Goal: Entertainment & Leisure: Consume media (video, audio)

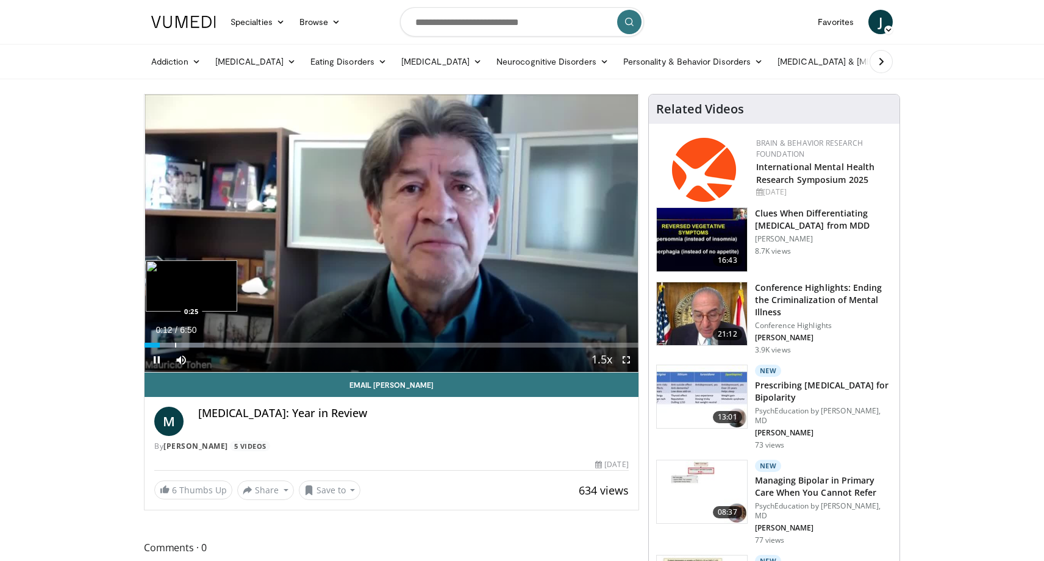
click at [175, 345] on div "Progress Bar" at bounding box center [175, 345] width 1 height 5
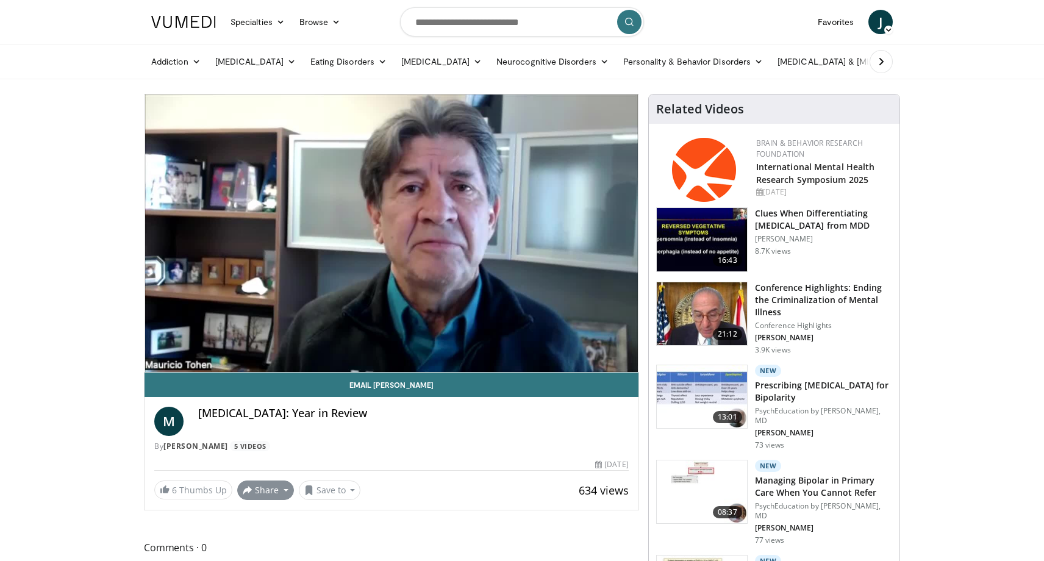
click at [273, 490] on button "Share" at bounding box center [265, 491] width 57 height 20
click at [345, 433] on div "[MEDICAL_DATA]: Year in Review" at bounding box center [413, 421] width 431 height 29
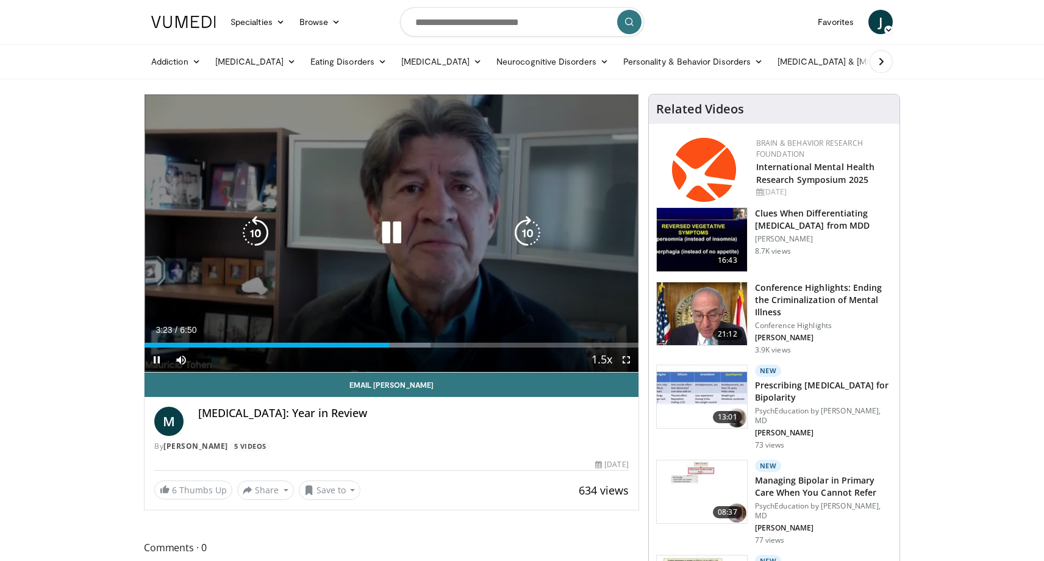
click at [391, 232] on icon "Video Player" at bounding box center [392, 233] width 34 height 34
